Goal: Understand process/instructions: Understand process/instructions

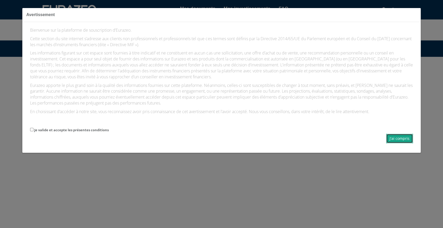
click at [409, 141] on button "J'ai compris" at bounding box center [400, 138] width 27 height 9
click at [405, 141] on button "J'ai compris" at bounding box center [400, 138] width 27 height 9
click at [41, 131] on label "Je valide et accepte les présentes conditions" at bounding box center [71, 130] width 75 height 5
click at [34, 131] on input "Je valide et accepte les présentes conditions" at bounding box center [31, 129] width 3 height 3
checkbox input "true"
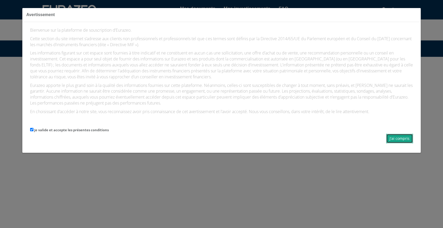
click at [393, 138] on button "J'ai compris" at bounding box center [400, 138] width 27 height 9
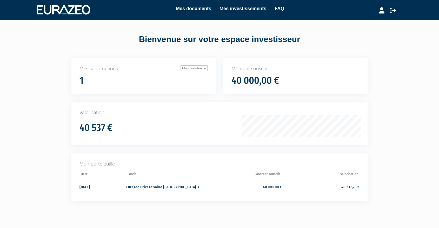
click at [31, 97] on div "Mes documents Mes investissements FAQ Déconnexion Mes documents Mes investissem…" at bounding box center [219, 110] width 439 height 220
